Goal: Find specific page/section: Find specific page/section

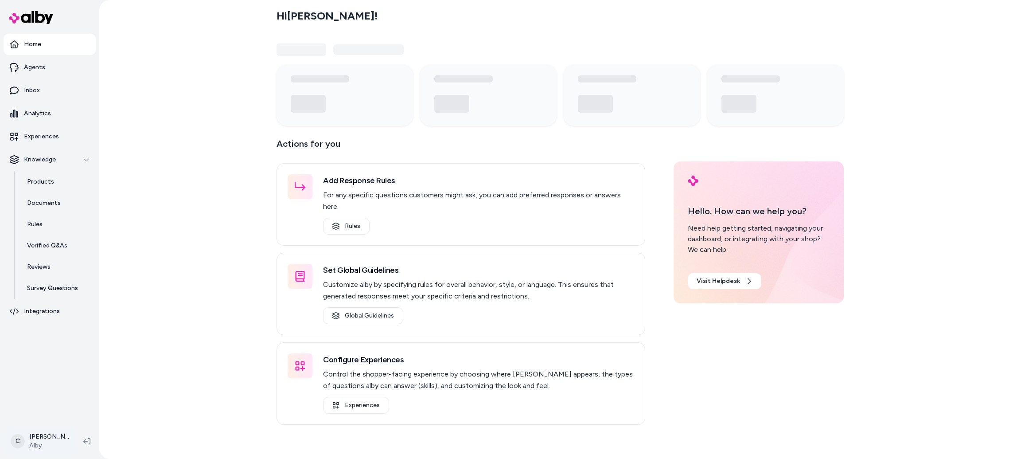
click at [30, 443] on html "Home Agents Inbox Analytics Experiences Knowledge Products Documents Rules Veri…" at bounding box center [510, 229] width 1021 height 459
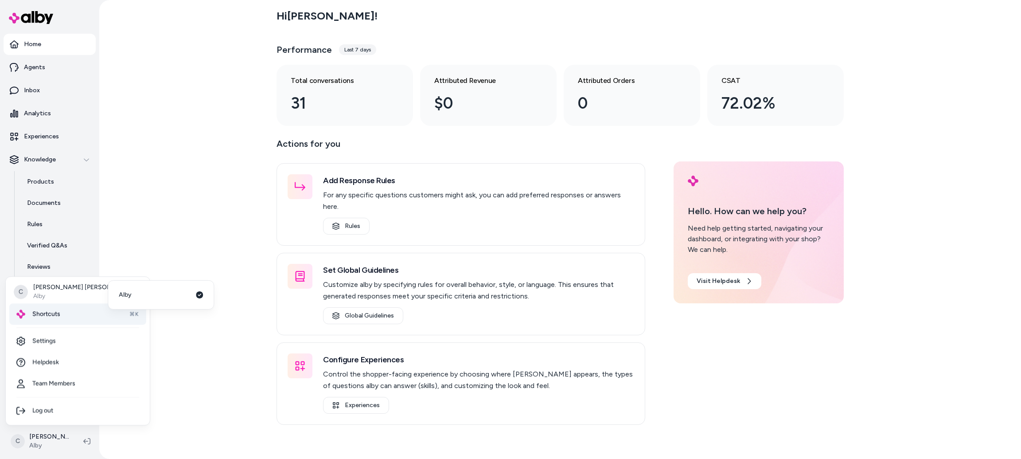
click at [64, 313] on div "Shortcuts ⌘K" at bounding box center [77, 313] width 137 height 21
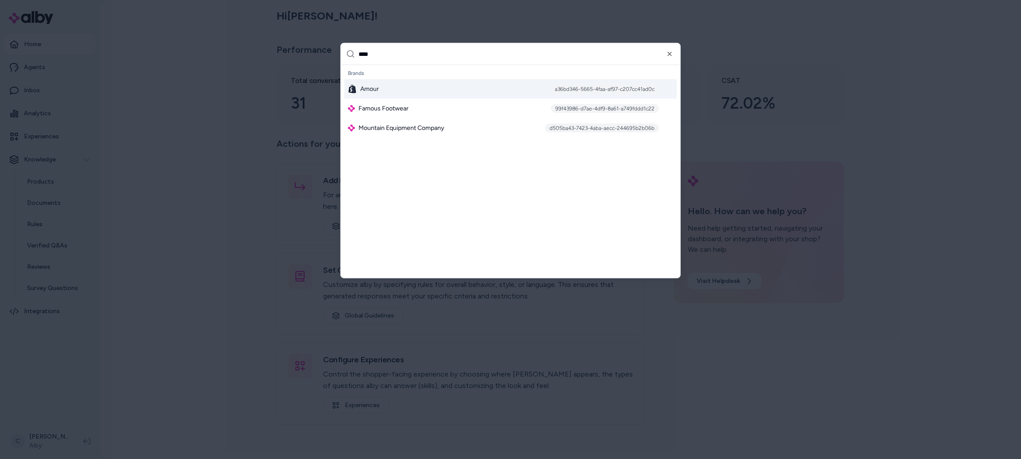
type input "*****"
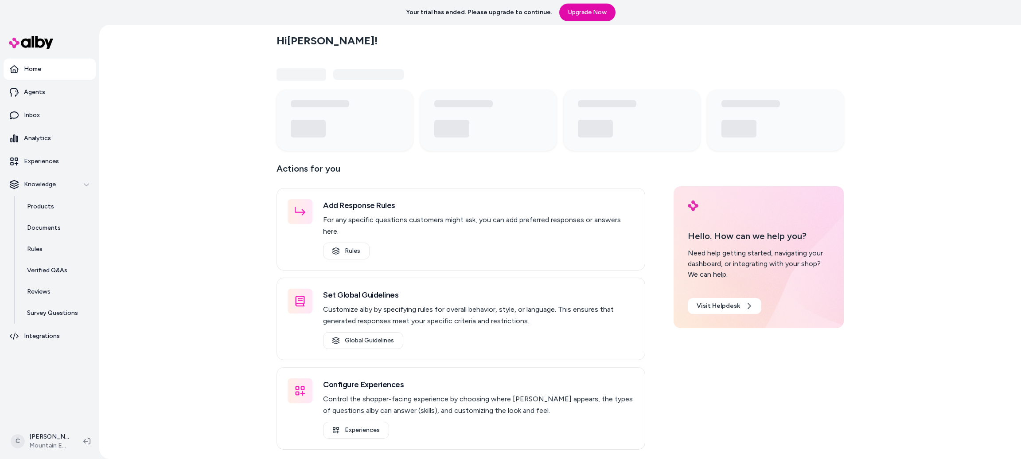
click at [51, 149] on ul "Home Agents Inbox Analytics Experiences Knowledge Products Documents Rules Veri…" at bounding box center [50, 202] width 92 height 288
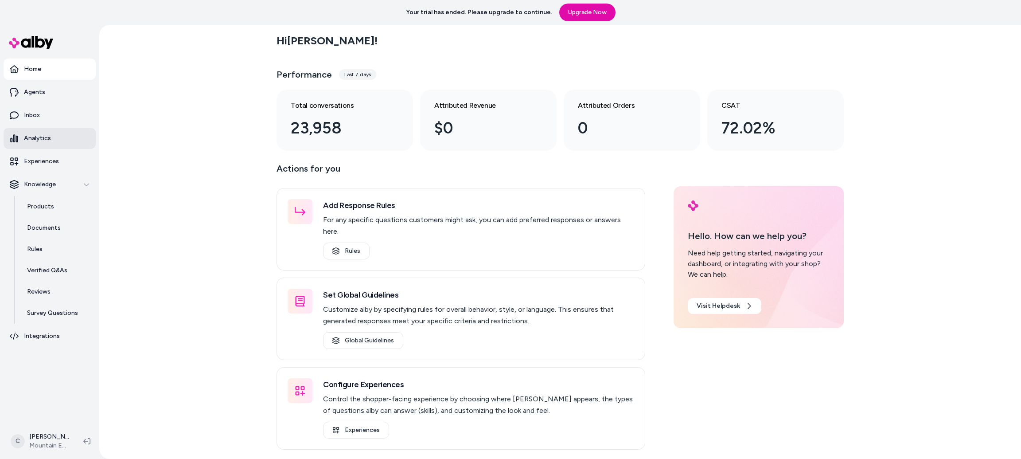
click at [49, 139] on p "Analytics" at bounding box center [37, 138] width 27 height 9
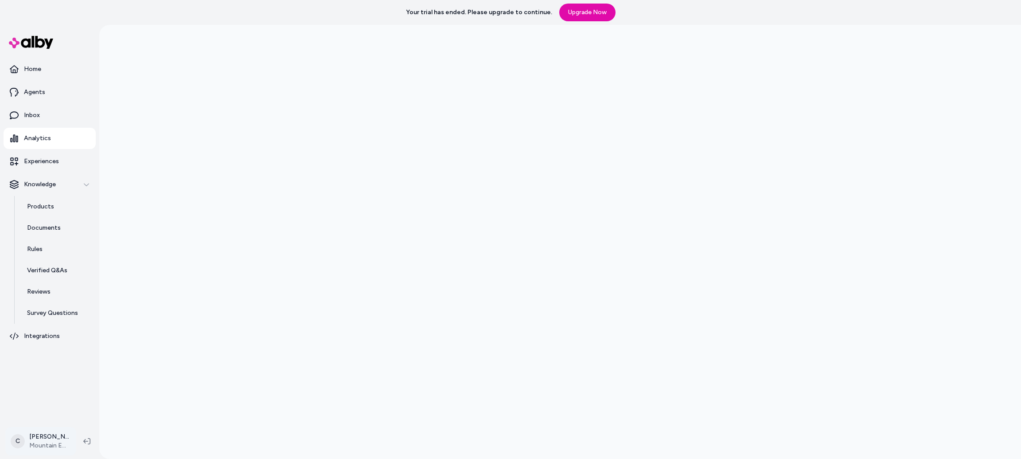
click at [25, 430] on html "Your trial has ended. Please upgrade to continue. Upgrade Now Home Agents Inbox…" at bounding box center [510, 229] width 1021 height 459
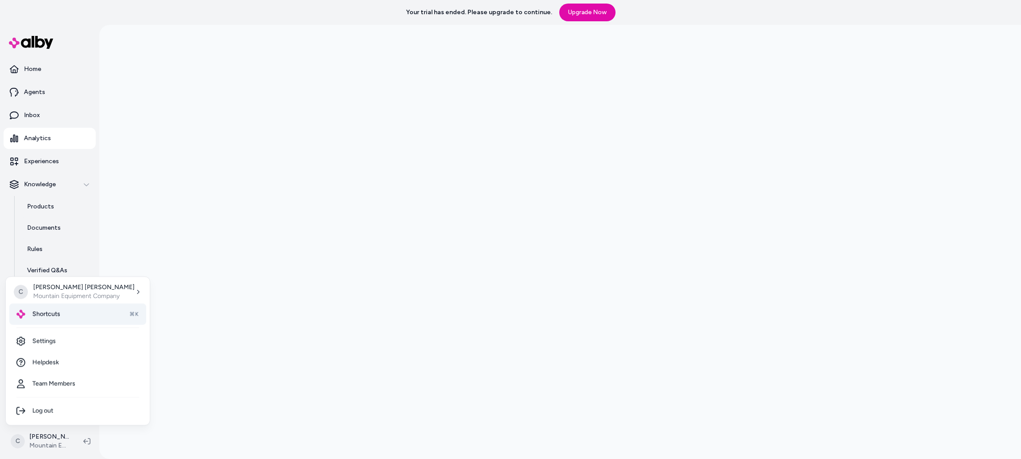
click at [69, 319] on div "Shortcuts ⌘K" at bounding box center [77, 313] width 137 height 21
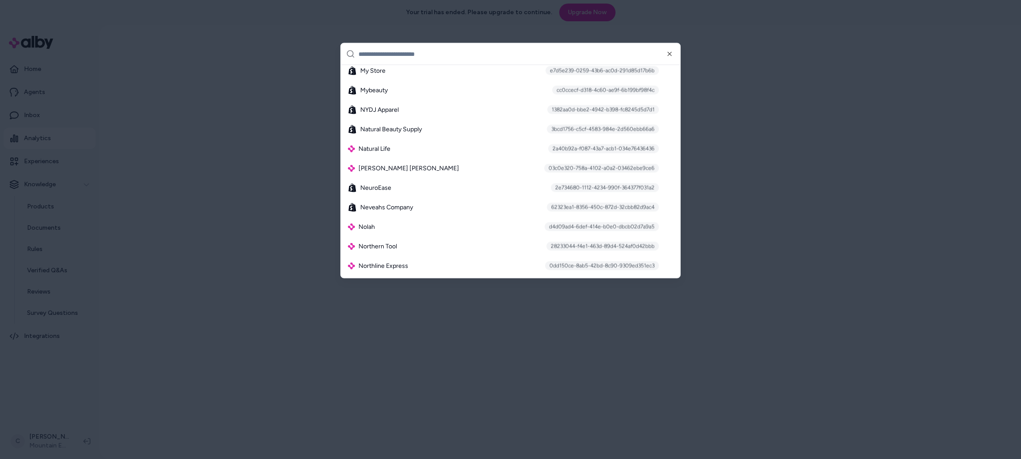
scroll to position [5235, 0]
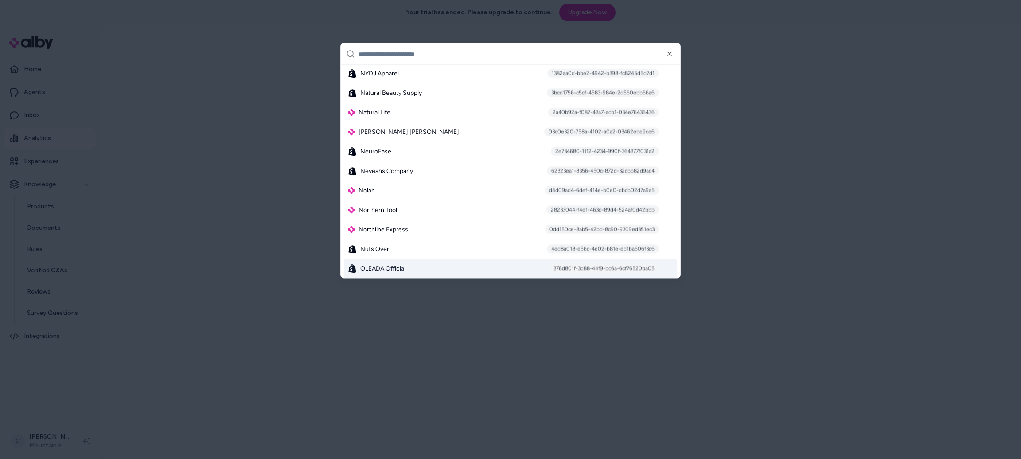
click at [401, 263] on div "OLEADA Official 376d801f-3d88-44f9-bc6a-6cf76520ba05" at bounding box center [510, 268] width 332 height 19
